Goal: Check status: Check status

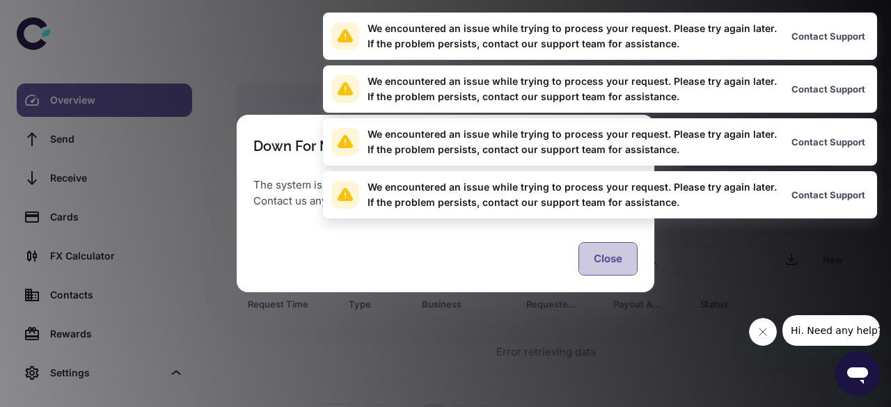
click at [604, 251] on button "Close" at bounding box center [608, 258] width 59 height 33
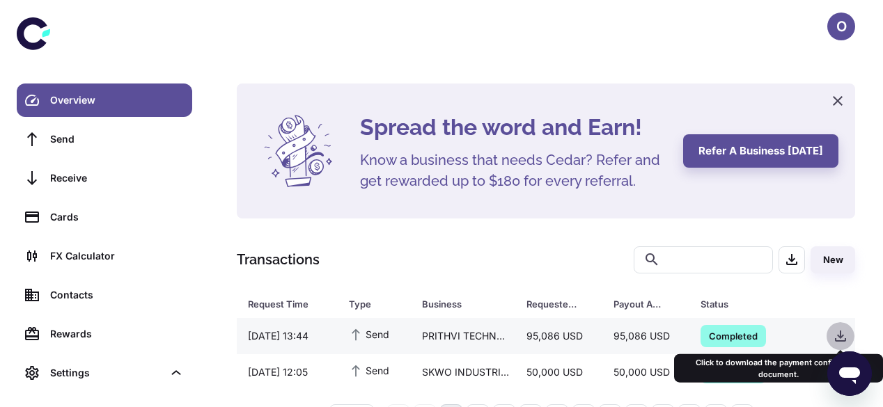
click at [835, 335] on icon "button" at bounding box center [840, 336] width 17 height 17
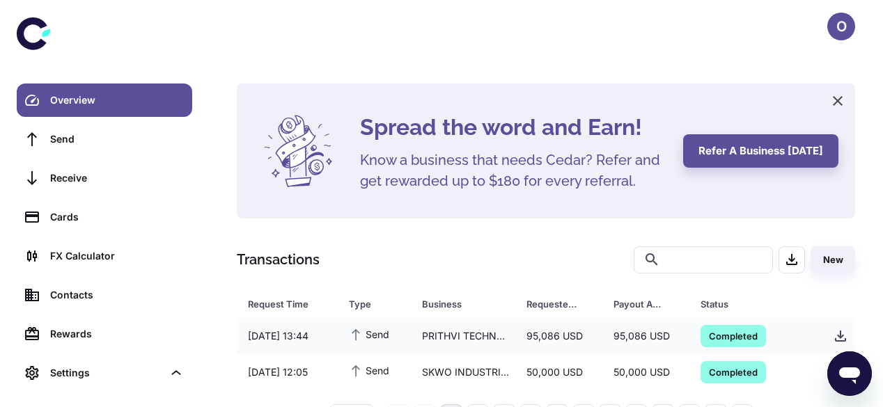
scroll to position [36, 0]
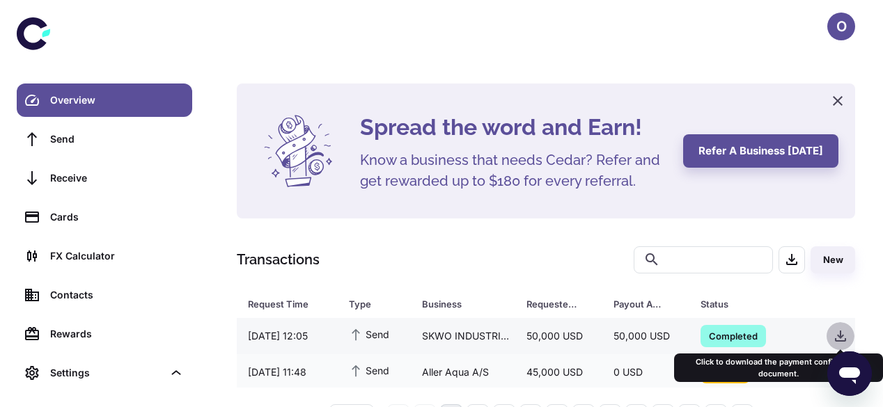
click at [836, 340] on icon "button" at bounding box center [840, 336] width 11 height 11
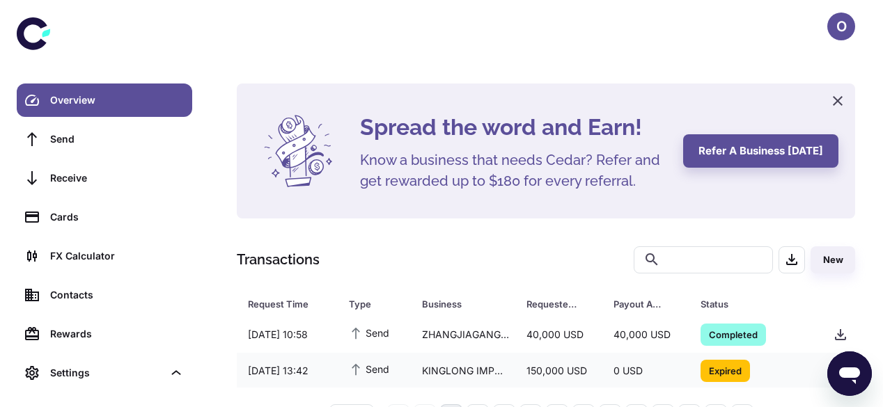
scroll to position [0, 0]
